Goal: Navigation & Orientation: Find specific page/section

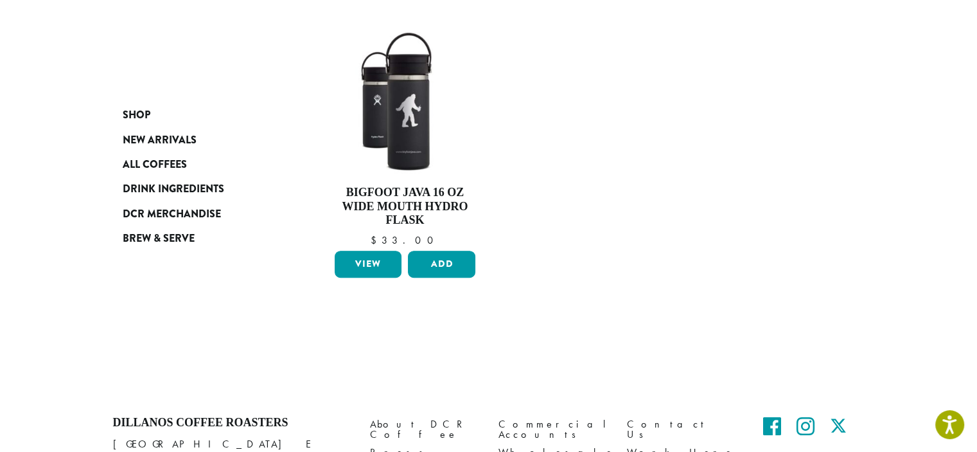
scroll to position [596, 0]
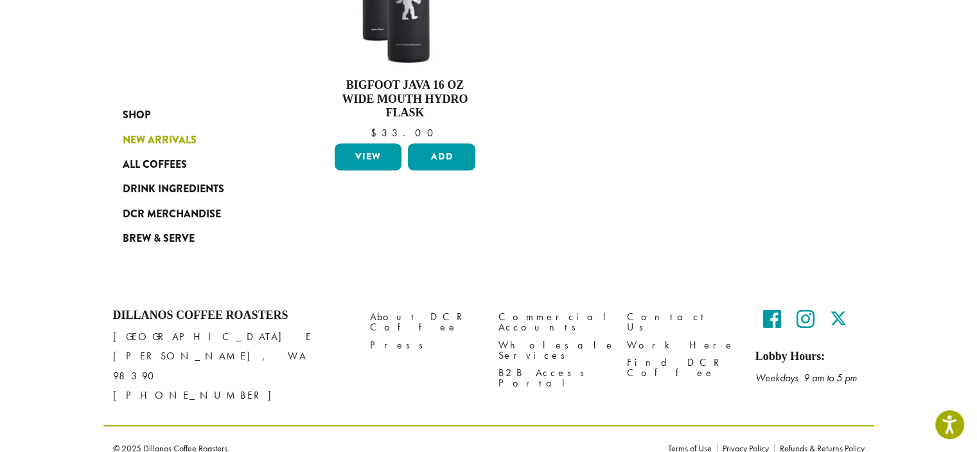
click at [158, 138] on span "New Arrivals" at bounding box center [160, 140] width 74 height 16
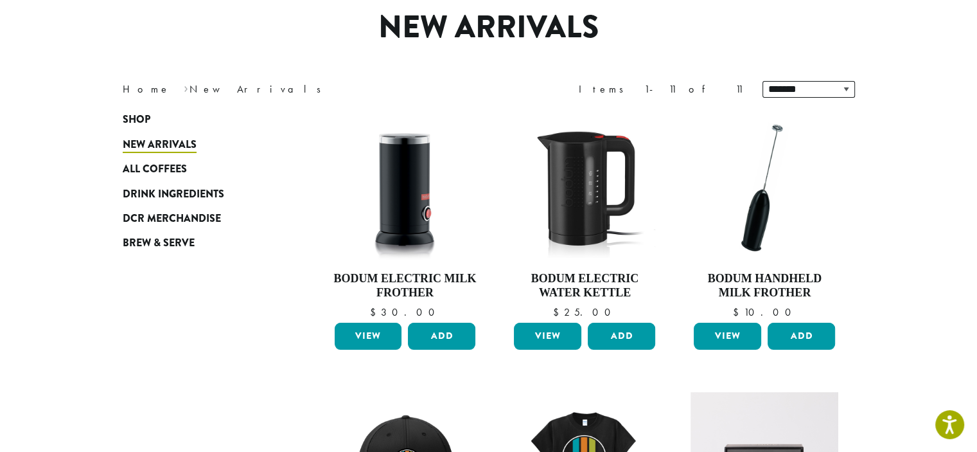
scroll to position [46, 0]
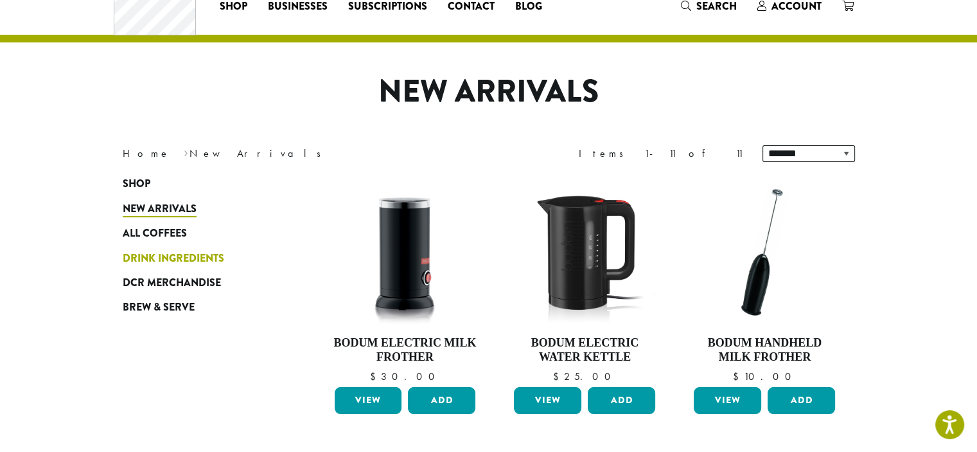
click at [156, 259] on span "Drink Ingredients" at bounding box center [174, 259] width 102 height 16
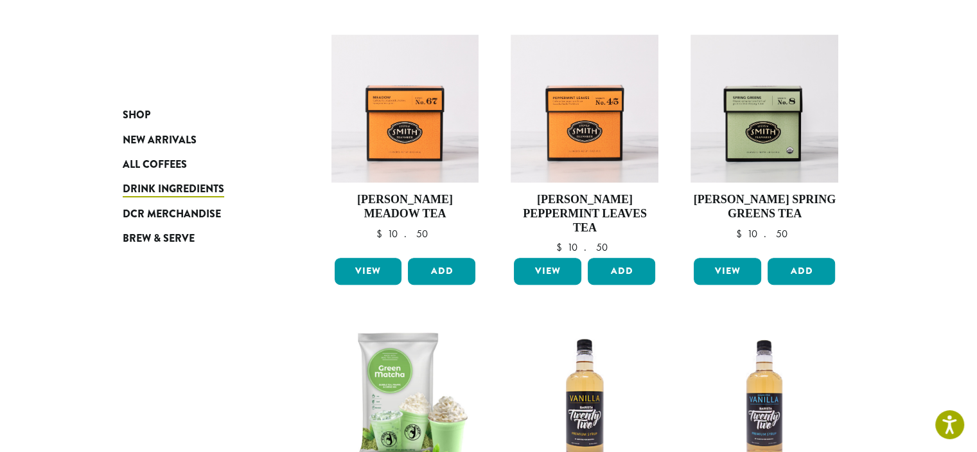
scroll to position [514, 0]
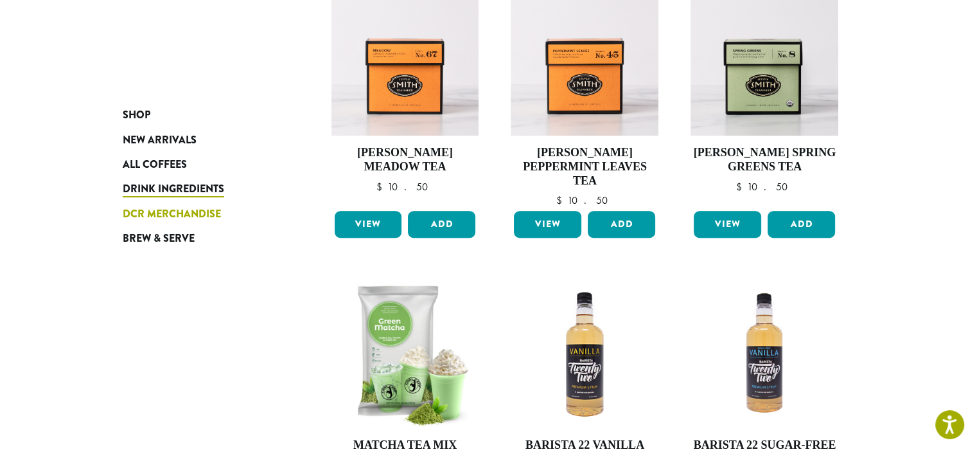
click at [163, 208] on span "DCR Merchandise" at bounding box center [172, 214] width 98 height 16
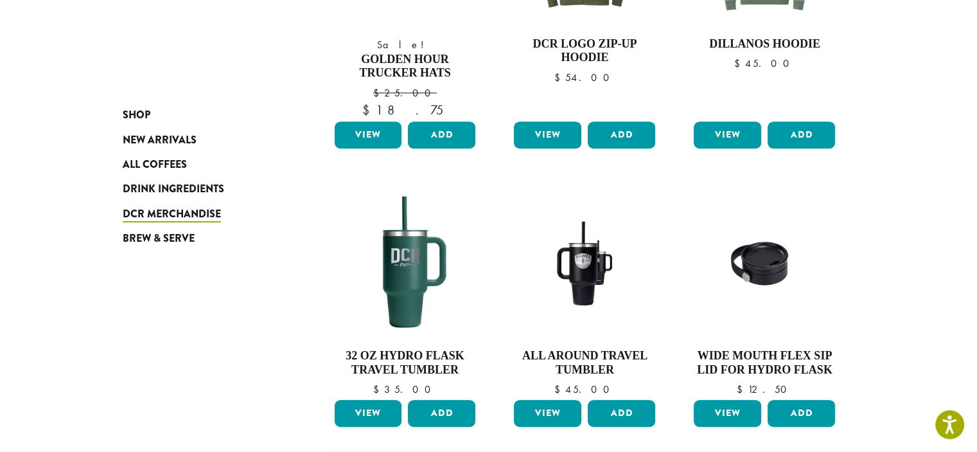
scroll to position [964, 0]
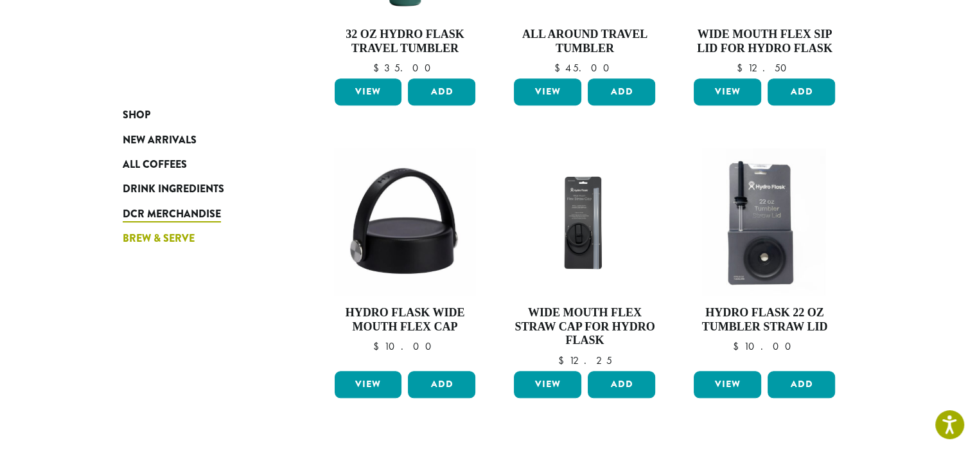
click at [175, 241] on span "Brew & Serve" at bounding box center [159, 239] width 72 height 16
